Goal: Task Accomplishment & Management: Use online tool/utility

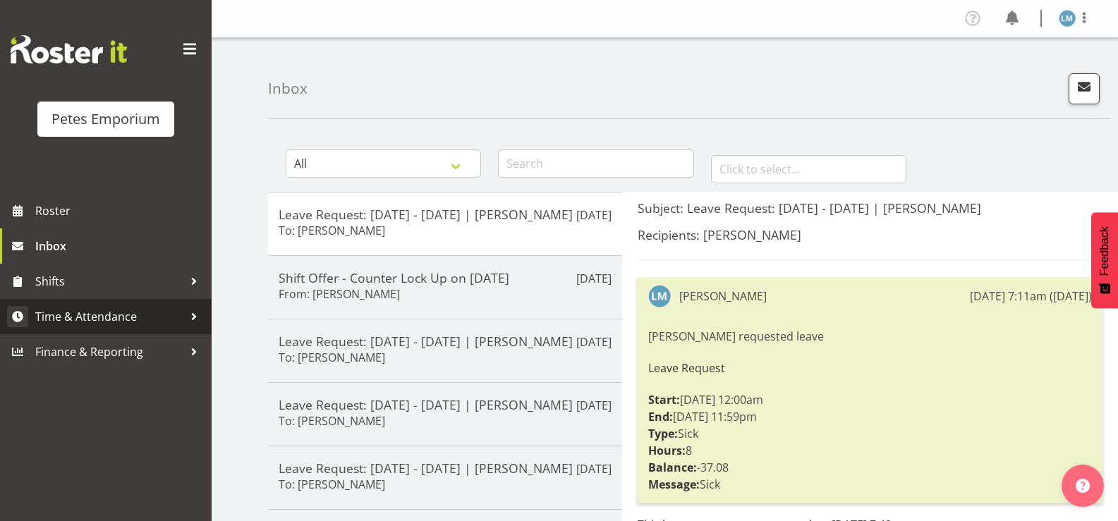
click at [134, 319] on span "Time & Attendance" at bounding box center [109, 316] width 148 height 21
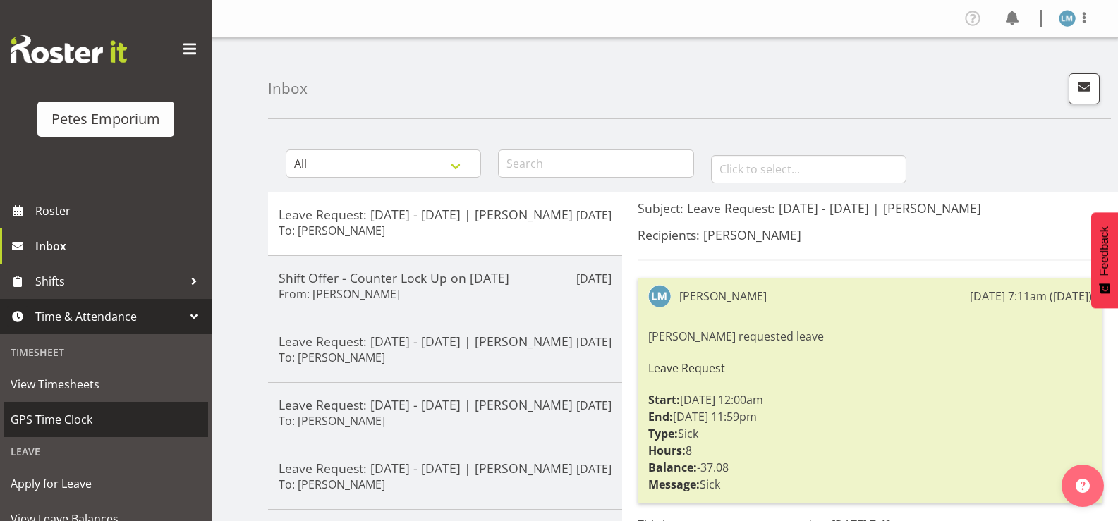
click at [129, 417] on span "GPS Time Clock" at bounding box center [106, 419] width 190 height 21
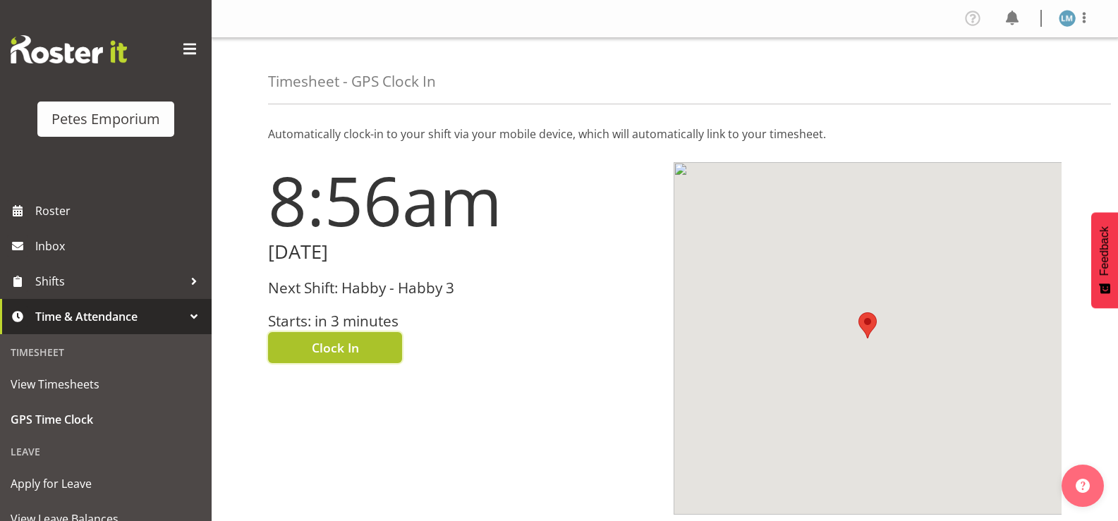
click at [337, 350] on span "Clock In" at bounding box center [335, 348] width 47 height 18
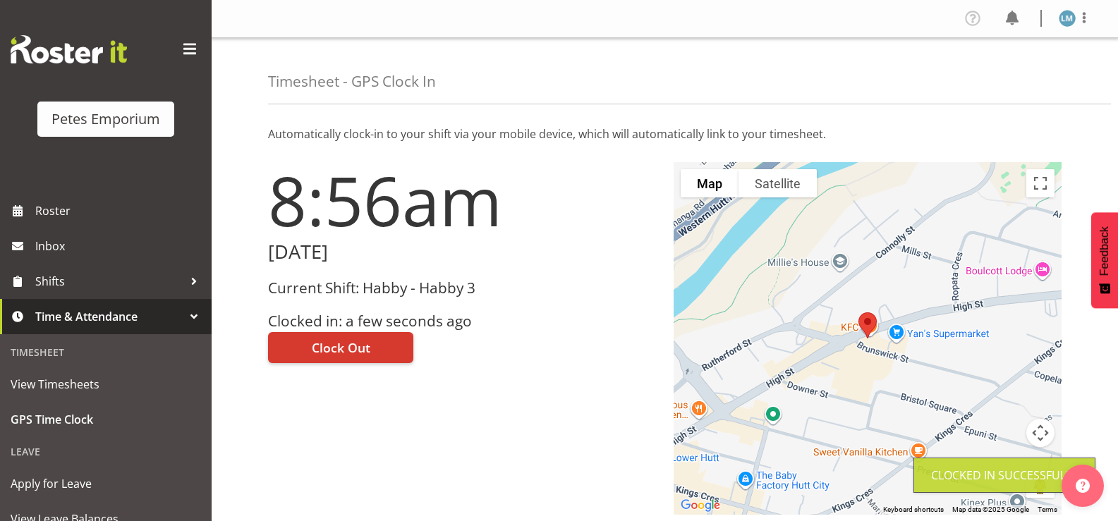
click at [1074, 14] on img at bounding box center [1067, 18] width 17 height 17
click at [1014, 74] on link "Log Out" at bounding box center [1024, 73] width 135 height 25
